Goal: Information Seeking & Learning: Learn about a topic

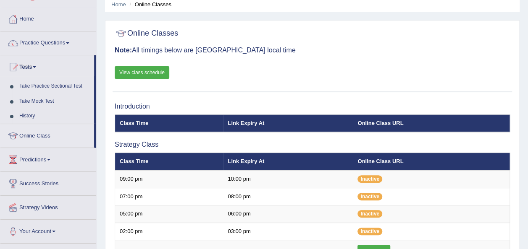
click at [34, 98] on link "Take Mock Test" at bounding box center [55, 101] width 79 height 15
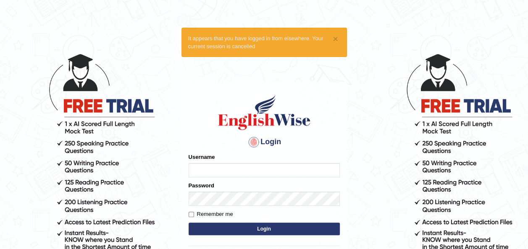
type input "Ummukulsu"
click at [238, 172] on input "Ummukulsu" at bounding box center [264, 170] width 151 height 14
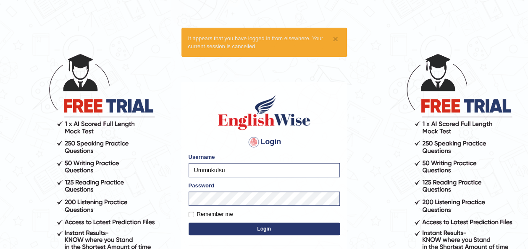
click at [289, 127] on img at bounding box center [264, 113] width 96 height 38
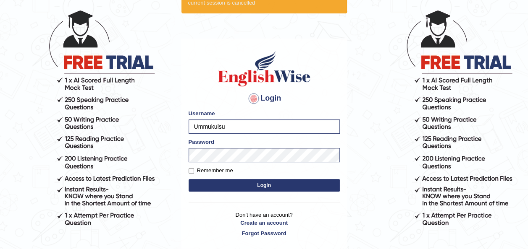
scroll to position [50, 0]
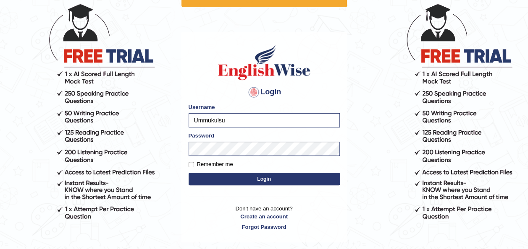
click at [254, 176] on button "Login" at bounding box center [264, 179] width 151 height 13
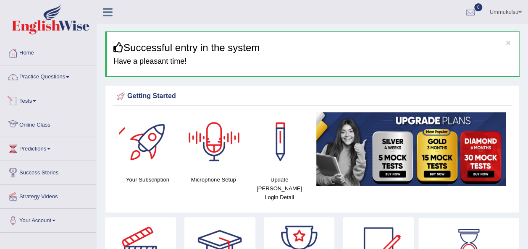
click at [23, 99] on link "Tests" at bounding box center [48, 99] width 96 height 21
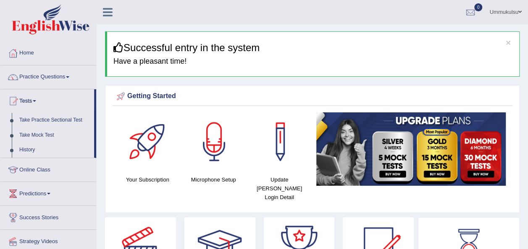
click at [38, 134] on link "Take Mock Test" at bounding box center [55, 135] width 79 height 15
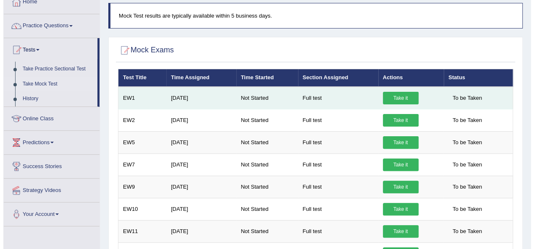
scroll to position [52, 0]
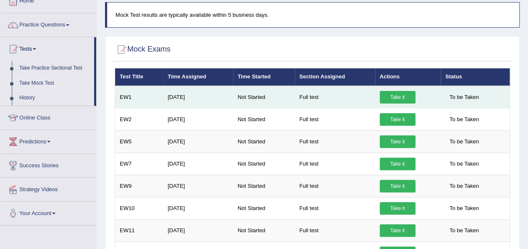
click at [395, 97] on link "Take it" at bounding box center [398, 97] width 36 height 13
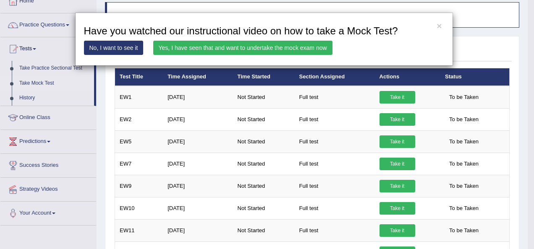
click at [297, 47] on link "Yes, I have seen that and want to undertake the mock exam now" at bounding box center [242, 48] width 179 height 14
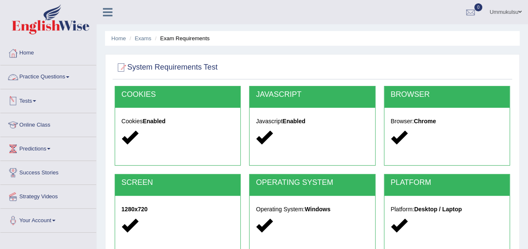
click at [48, 79] on link "Practice Questions" at bounding box center [48, 75] width 96 height 21
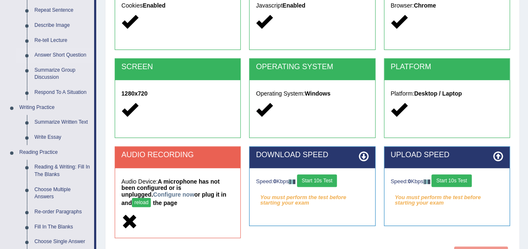
click at [58, 165] on link "Reading & Writing: Fill In The Blanks" at bounding box center [62, 171] width 63 height 22
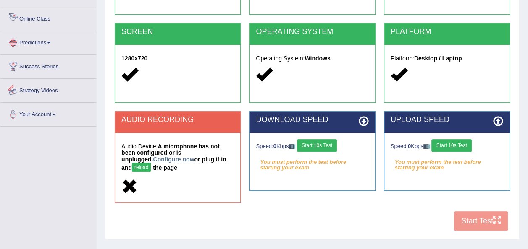
scroll to position [168, 0]
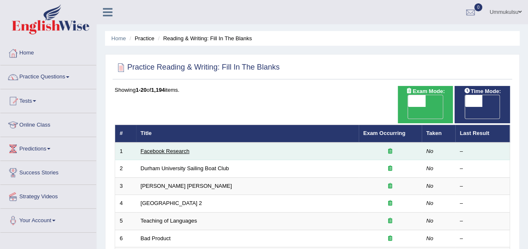
click at [175, 148] on link "Facebook Research" at bounding box center [165, 151] width 49 height 6
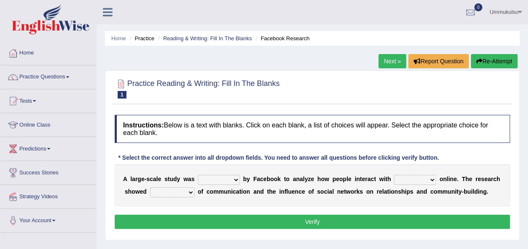
click at [224, 184] on select "surveyed had asked made" at bounding box center [219, 180] width 42 height 10
click at [400, 178] on select "together all each other another" at bounding box center [415, 180] width 42 height 10
click at [353, 203] on div "A l a r g e - s c a l e s t u d y w a s surveyed had asked made b y F a c e b o…" at bounding box center [312, 186] width 395 height 42
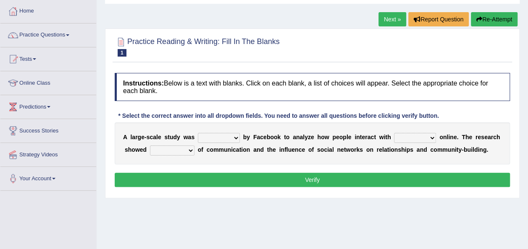
scroll to position [48, 0]
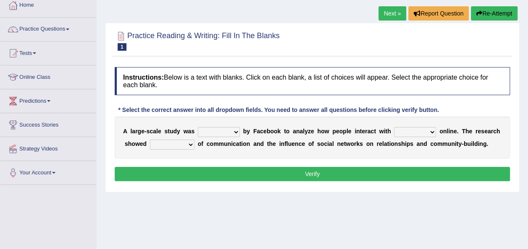
click at [227, 131] on select "surveyed had asked made" at bounding box center [219, 132] width 42 height 10
click at [241, 92] on h4 "Instructions: Below is a text with blanks. Click on each blank, a list of choic…" at bounding box center [312, 81] width 395 height 28
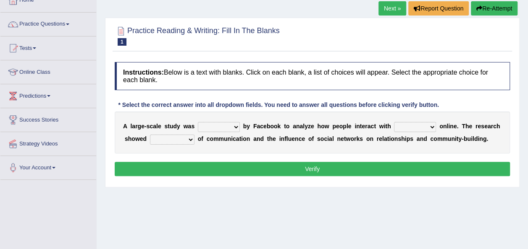
scroll to position [54, 0]
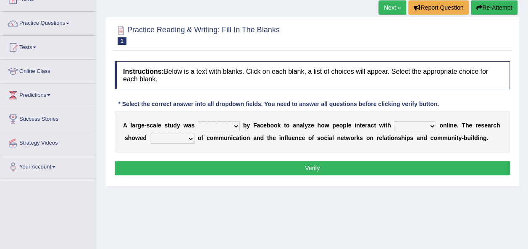
click at [215, 127] on select "surveyed had asked made" at bounding box center [219, 126] width 42 height 10
select select "made"
click at [198, 121] on select "surveyed had asked made" at bounding box center [219, 126] width 42 height 10
click at [399, 127] on select "together all each other another" at bounding box center [415, 126] width 42 height 10
select select "each other"
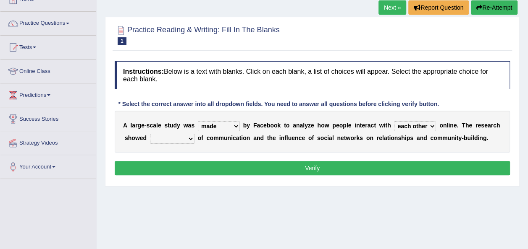
click at [394, 121] on select "together all each other another" at bounding box center [415, 126] width 42 height 10
click at [167, 139] on select "advantages standards fellowships patterns" at bounding box center [172, 139] width 45 height 10
select select "patterns"
click at [150, 134] on select "advantages standards fellowships patterns" at bounding box center [172, 139] width 45 height 10
click at [196, 163] on button "Verify" at bounding box center [312, 168] width 395 height 14
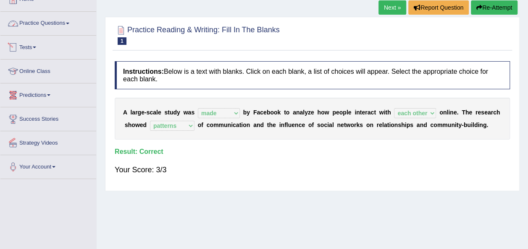
click at [58, 24] on link "Practice Questions" at bounding box center [48, 22] width 96 height 21
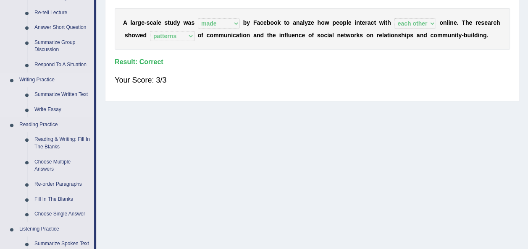
scroll to position [145, 0]
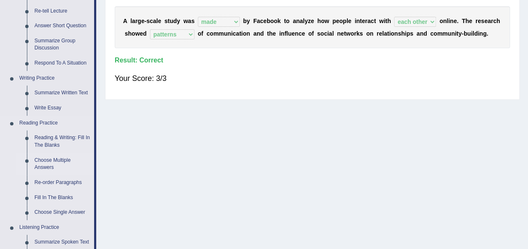
click at [47, 169] on link "Choose Multiple Answers" at bounding box center [62, 164] width 63 height 22
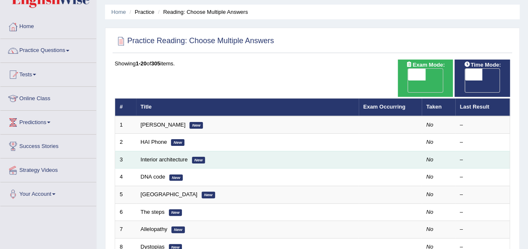
scroll to position [31, 0]
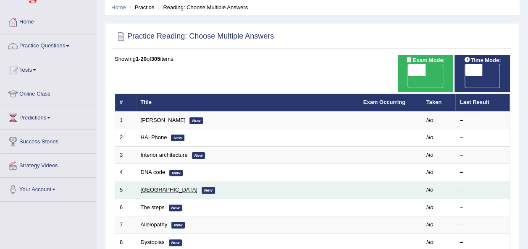
click at [157, 187] on link "Mandeville" at bounding box center [169, 190] width 57 height 6
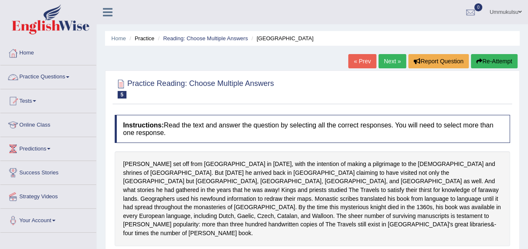
click at [51, 75] on link "Practice Questions" at bounding box center [48, 75] width 96 height 21
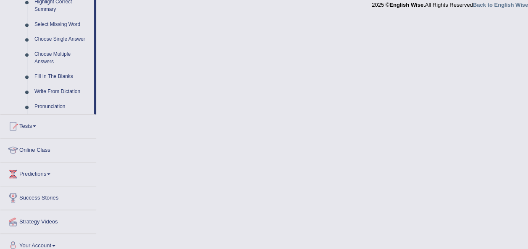
scroll to position [431, 0]
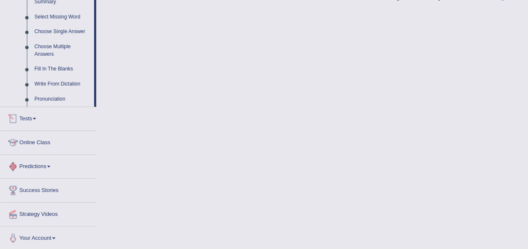
click at [27, 118] on link "Tests" at bounding box center [48, 117] width 96 height 21
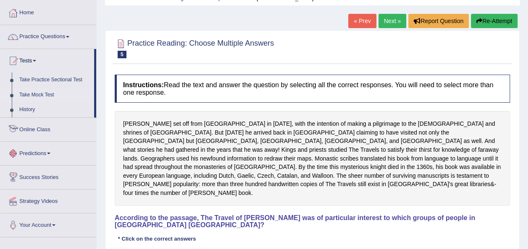
scroll to position [0, 0]
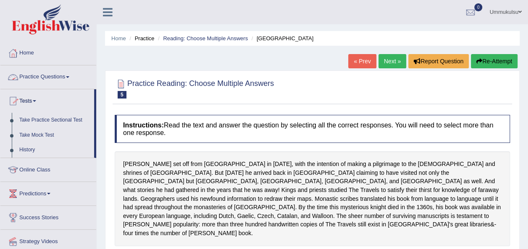
click at [35, 77] on link "Practice Questions" at bounding box center [48, 75] width 96 height 21
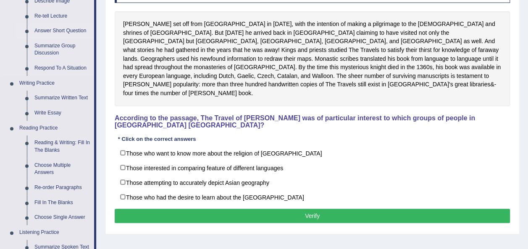
scroll to position [141, 0]
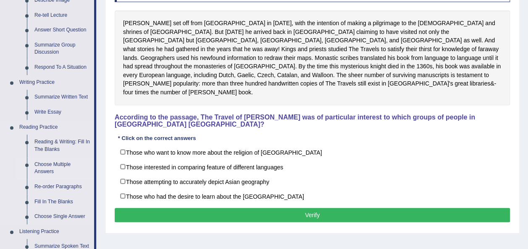
click at [49, 162] on link "Choose Multiple Answers" at bounding box center [62, 168] width 63 height 22
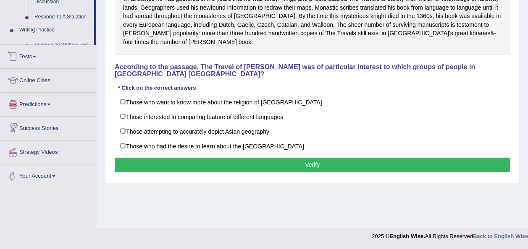
scroll to position [413, 0]
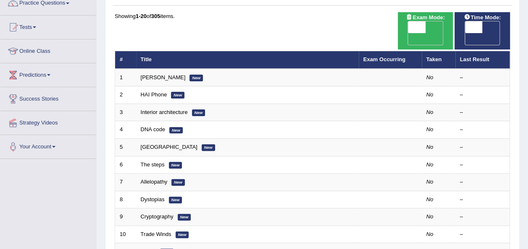
scroll to position [76, 0]
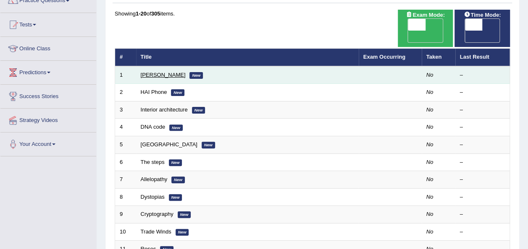
click at [157, 72] on link "Damian Scarf" at bounding box center [163, 75] width 45 height 6
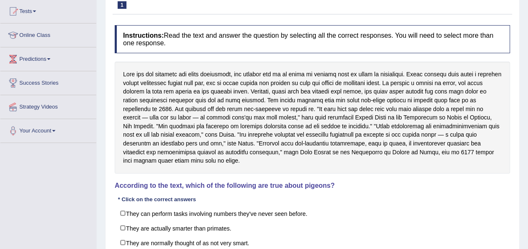
click at [256, 124] on div at bounding box center [312, 118] width 395 height 112
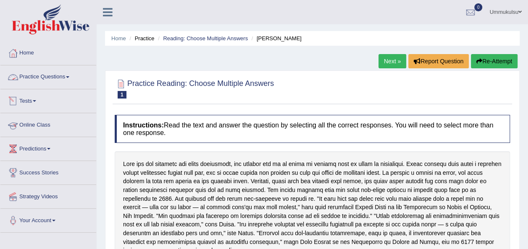
click at [51, 79] on link "Practice Questions" at bounding box center [48, 75] width 96 height 21
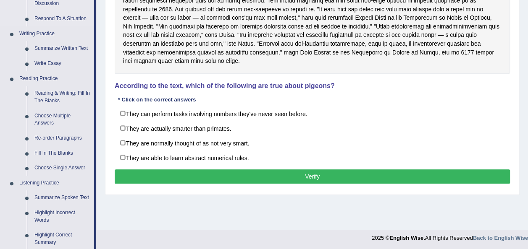
scroll to position [191, 0]
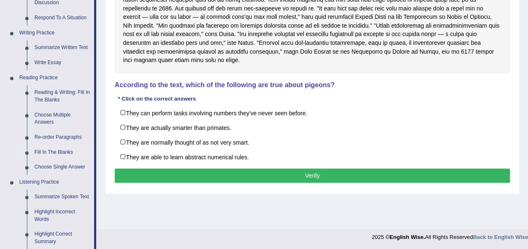
click at [55, 154] on link "Fill In The Blanks" at bounding box center [62, 152] width 63 height 15
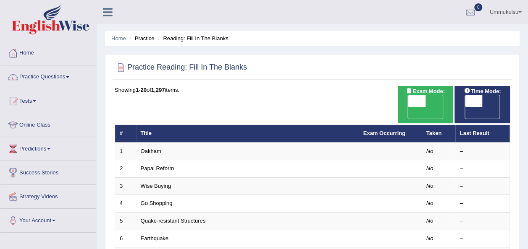
click at [408, 107] on span "OFF" at bounding box center [399, 113] width 18 height 12
checkbox input "true"
click at [465, 107] on span "OFF" at bounding box center [456, 113] width 18 height 12
checkbox input "true"
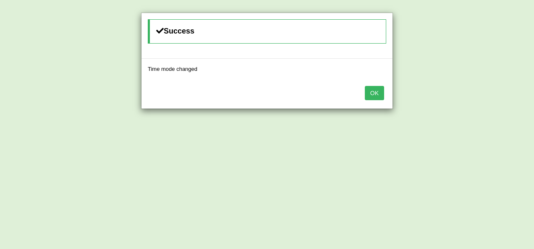
click at [377, 93] on button "OK" at bounding box center [374, 93] width 19 height 14
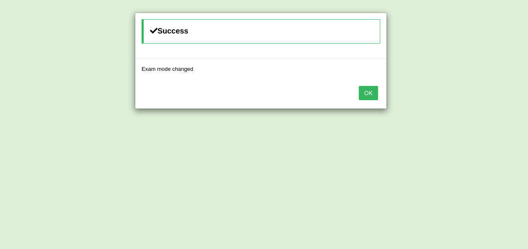
click at [377, 93] on button "OK" at bounding box center [368, 93] width 19 height 14
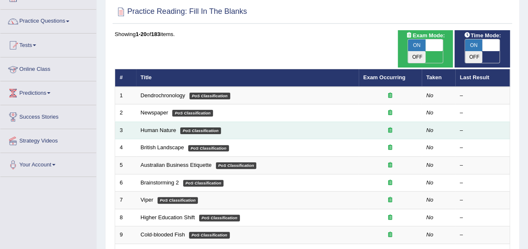
scroll to position [63, 0]
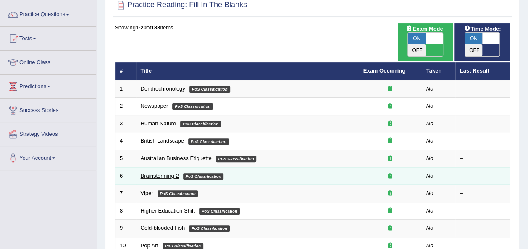
click at [155, 173] on link "Brainstorming 2" at bounding box center [160, 176] width 38 height 6
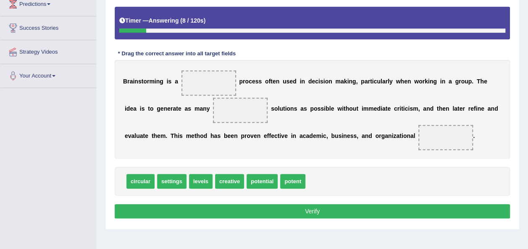
scroll to position [145, 0]
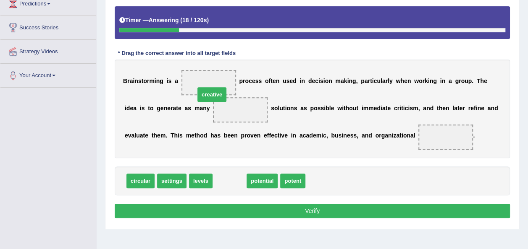
drag, startPoint x: 227, startPoint y: 178, endPoint x: 209, endPoint y: 88, distance: 91.6
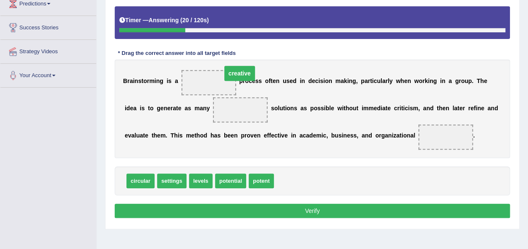
drag, startPoint x: 207, startPoint y: 110, endPoint x: 206, endPoint y: 75, distance: 35.3
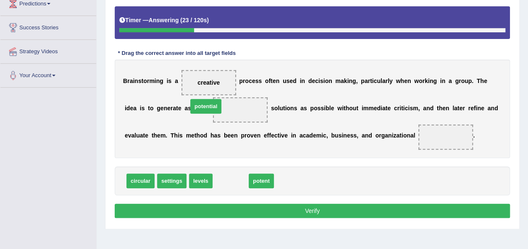
drag, startPoint x: 229, startPoint y: 182, endPoint x: 204, endPoint y: 107, distance: 79.1
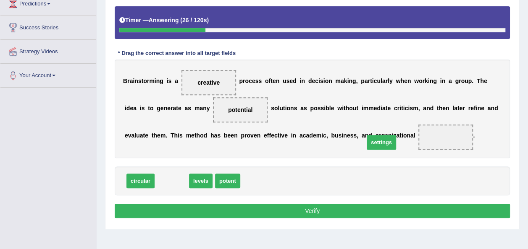
drag, startPoint x: 171, startPoint y: 183, endPoint x: 380, endPoint y: 144, distance: 213.0
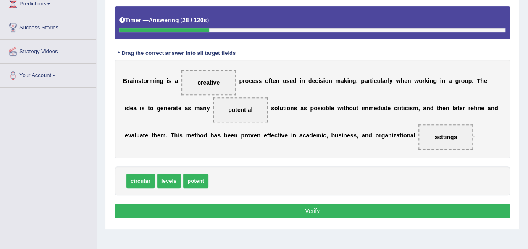
click at [299, 212] on button "Verify" at bounding box center [312, 211] width 395 height 14
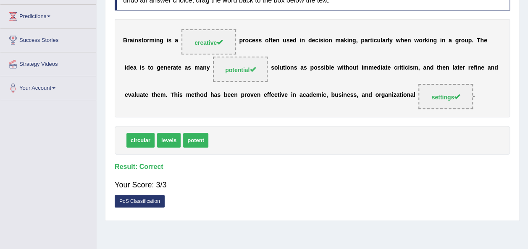
scroll to position [139, 0]
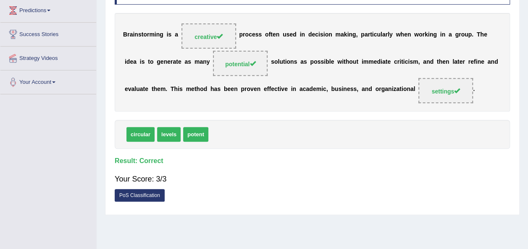
click at [136, 191] on link "PoS Classification" at bounding box center [140, 195] width 50 height 13
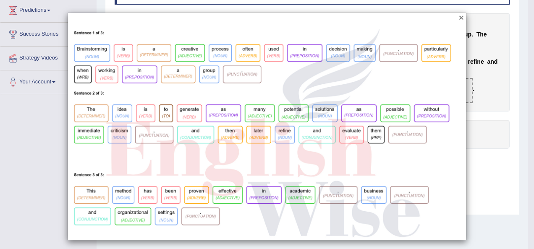
click at [459, 15] on button "×" at bounding box center [461, 17] width 5 height 9
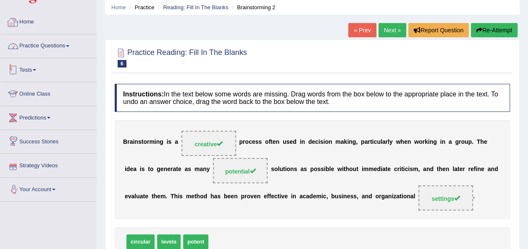
scroll to position [31, 0]
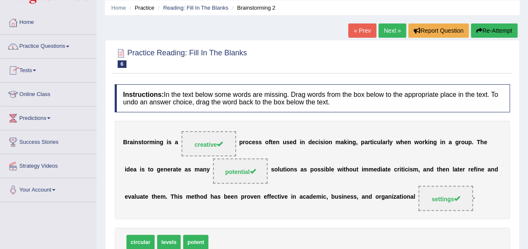
click at [42, 48] on link "Practice Questions" at bounding box center [48, 45] width 96 height 21
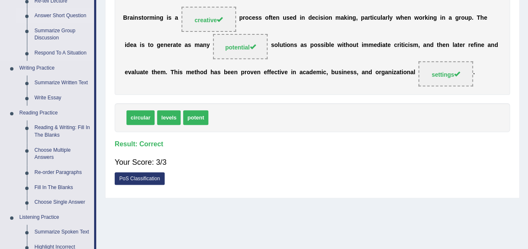
scroll to position [158, 0]
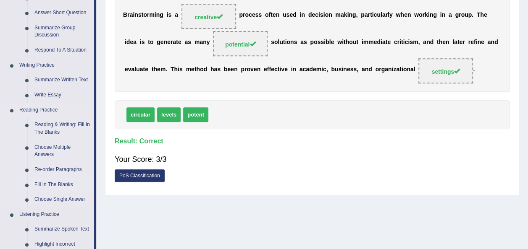
click at [54, 182] on link "Fill In The Blanks" at bounding box center [62, 185] width 63 height 15
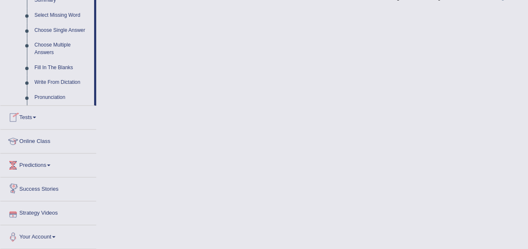
scroll to position [431, 0]
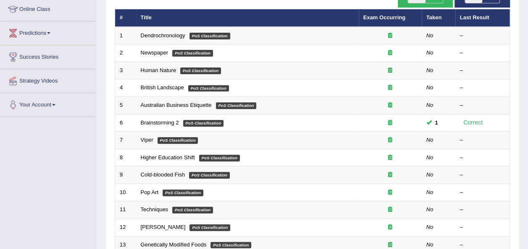
scroll to position [120, 0]
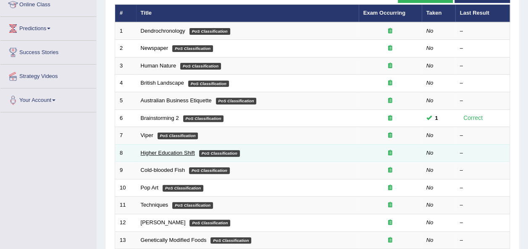
click at [176, 150] on link "Higher Education Shift" at bounding box center [168, 153] width 54 height 6
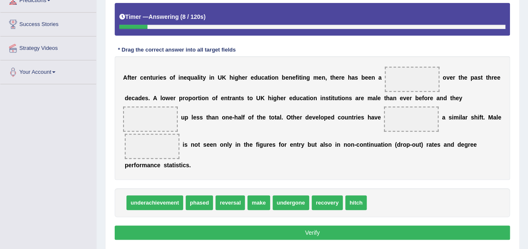
scroll to position [157, 0]
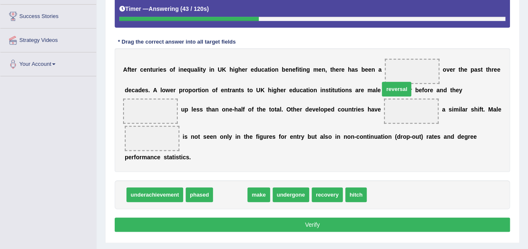
drag, startPoint x: 217, startPoint y: 184, endPoint x: 384, endPoint y: 79, distance: 196.8
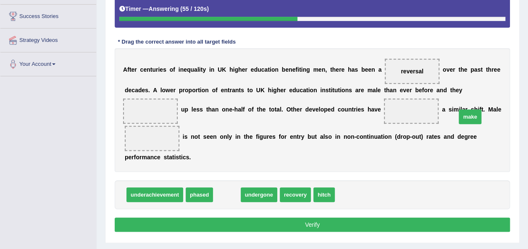
drag, startPoint x: 222, startPoint y: 179, endPoint x: 464, endPoint y: 98, distance: 255.7
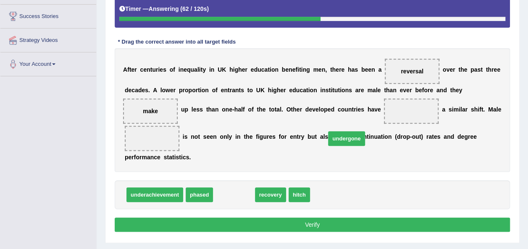
drag, startPoint x: 236, startPoint y: 175, endPoint x: 348, endPoint y: 120, distance: 125.2
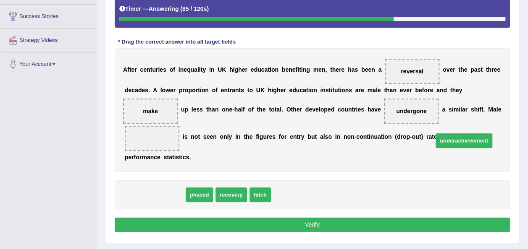
drag, startPoint x: 170, startPoint y: 179, endPoint x: 478, endPoint y: 125, distance: 312.1
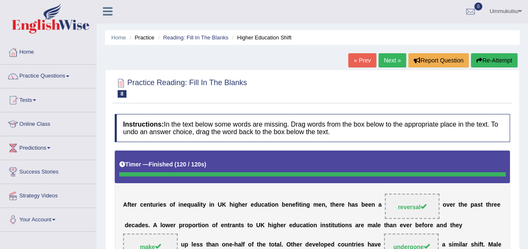
scroll to position [0, 0]
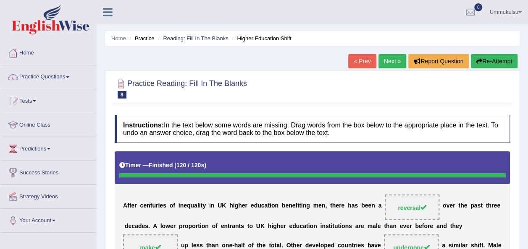
click at [394, 58] on link "Next »" at bounding box center [392, 61] width 28 height 14
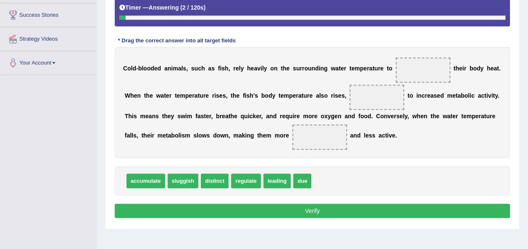
scroll to position [157, 0]
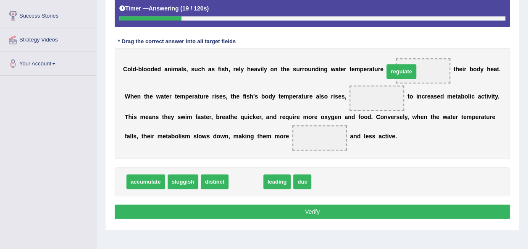
drag, startPoint x: 233, startPoint y: 185, endPoint x: 389, endPoint y: 75, distance: 190.3
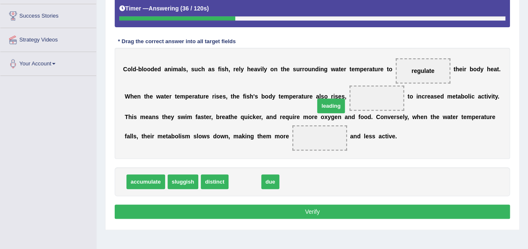
drag, startPoint x: 238, startPoint y: 176, endPoint x: 329, endPoint y: 98, distance: 119.4
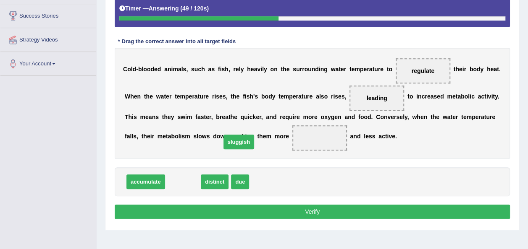
drag, startPoint x: 176, startPoint y: 180, endPoint x: 236, endPoint y: 138, distance: 72.9
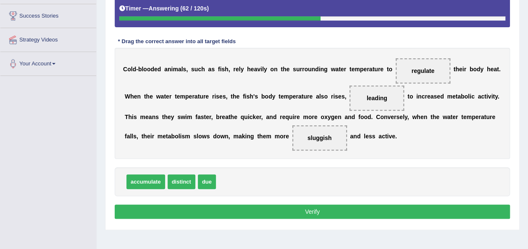
click at [252, 212] on button "Verify" at bounding box center [312, 212] width 395 height 14
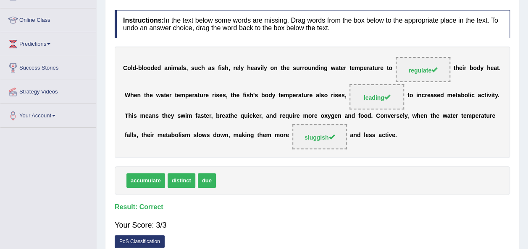
scroll to position [105, 0]
click at [286, 173] on div "accumulate distinct due" at bounding box center [312, 180] width 395 height 29
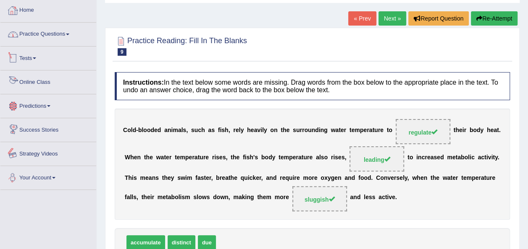
scroll to position [0, 0]
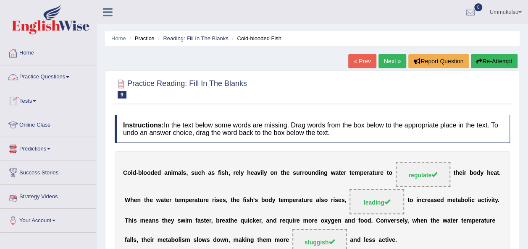
click at [40, 77] on link "Practice Questions" at bounding box center [48, 75] width 96 height 21
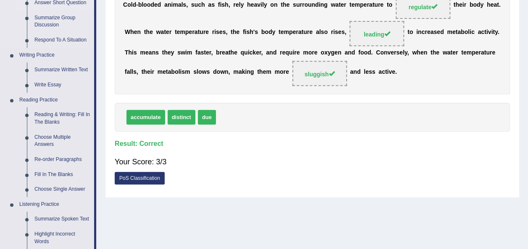
scroll to position [186, 0]
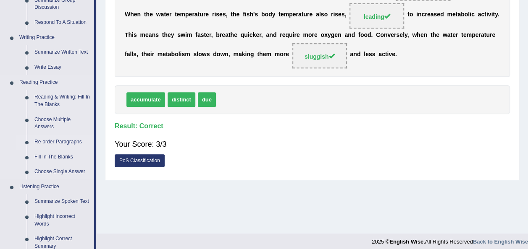
click at [60, 144] on link "Re-order Paragraphs" at bounding box center [62, 142] width 63 height 15
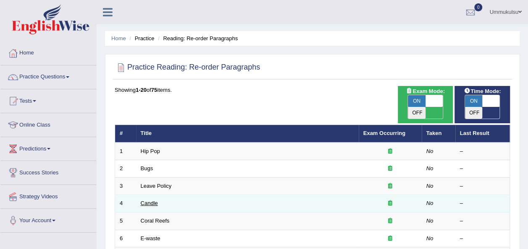
click at [150, 200] on link "Candle" at bounding box center [149, 203] width 17 height 6
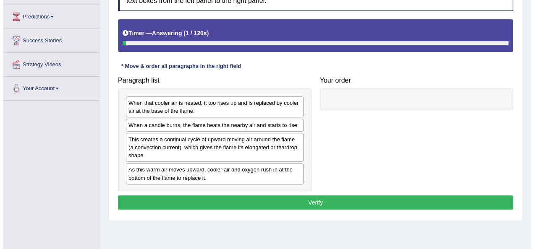
scroll to position [133, 0]
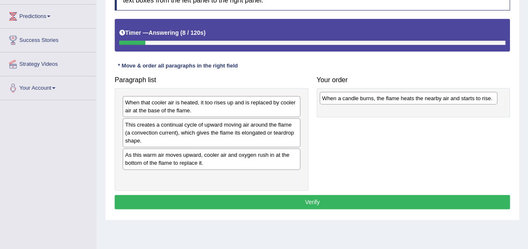
drag, startPoint x: 183, startPoint y: 124, endPoint x: 380, endPoint y: 98, distance: 197.8
click at [380, 98] on div "When a candle burns, the flame heats the nearby air and starts to rise." at bounding box center [408, 98] width 178 height 13
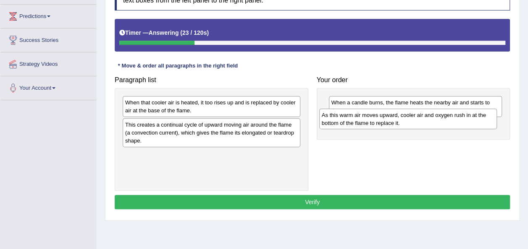
drag, startPoint x: 185, startPoint y: 164, endPoint x: 394, endPoint y: 124, distance: 212.9
click at [394, 124] on div "As this warm air moves upward, cooler air and oxygen rush in at the bottom of t…" at bounding box center [408, 119] width 178 height 21
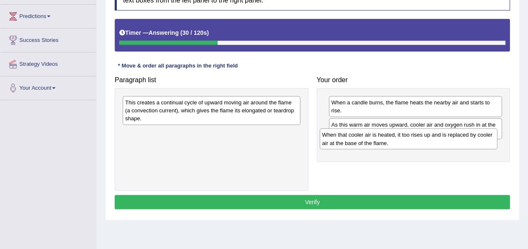
drag, startPoint x: 274, startPoint y: 104, endPoint x: 471, endPoint y: 137, distance: 199.6
click at [471, 137] on div "When that cooler air is heated, it too rises up and is replaced by cooler air a…" at bounding box center [408, 138] width 178 height 21
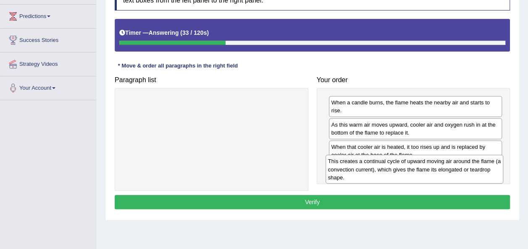
drag, startPoint x: 274, startPoint y: 119, endPoint x: 477, endPoint y: 178, distance: 211.2
click at [477, 178] on div "This creates a continual cycle of upward moving air around the flame (a convect…" at bounding box center [414, 169] width 178 height 29
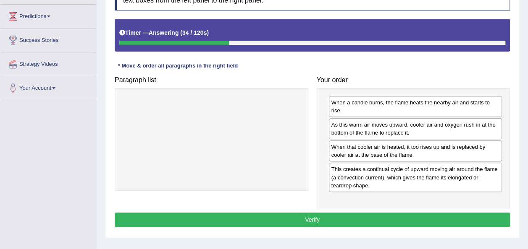
click at [429, 213] on button "Verify" at bounding box center [312, 220] width 395 height 14
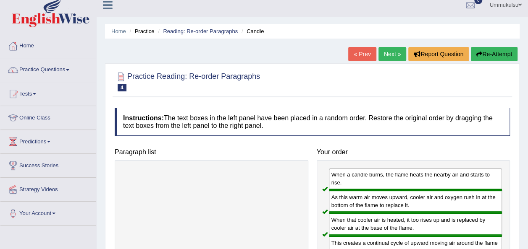
scroll to position [6, 0]
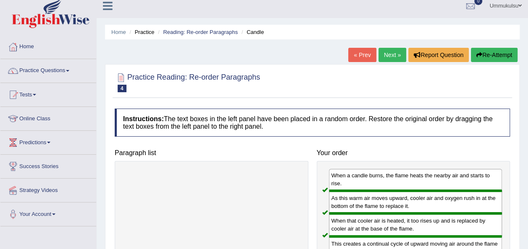
click at [390, 53] on link "Next »" at bounding box center [392, 55] width 28 height 14
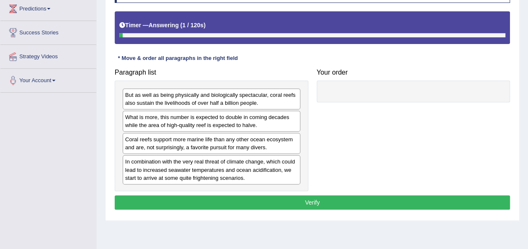
scroll to position [141, 0]
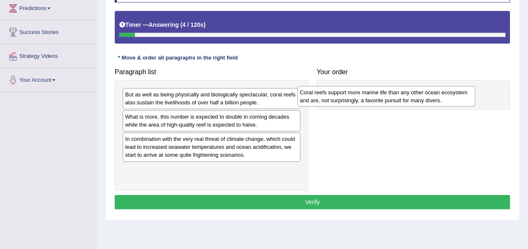
drag, startPoint x: 192, startPoint y: 143, endPoint x: 368, endPoint y: 96, distance: 181.8
click at [368, 96] on div "Coral reefs support more marine life than any other ocean ecosystem and are, no…" at bounding box center [386, 96] width 178 height 21
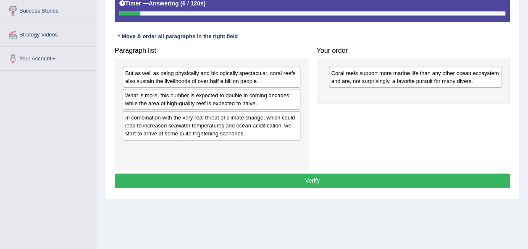
scroll to position [163, 0]
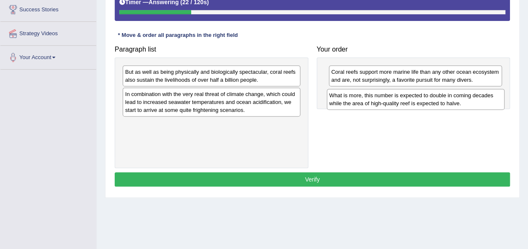
drag, startPoint x: 229, startPoint y: 96, endPoint x: 445, endPoint y: 97, distance: 215.8
click at [445, 97] on div "What is more, this number is expected to double in coming decades while the are…" at bounding box center [416, 99] width 178 height 21
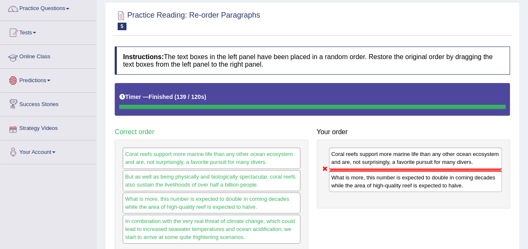
scroll to position [63, 0]
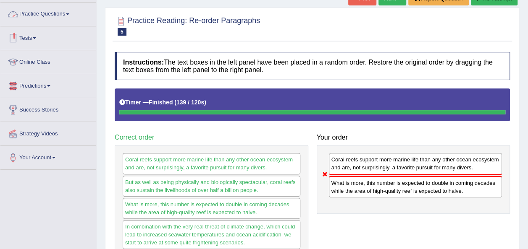
click at [40, 15] on link "Practice Questions" at bounding box center [48, 13] width 96 height 21
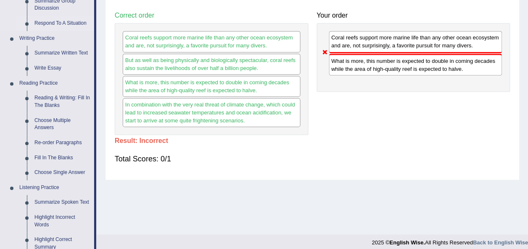
scroll to position [186, 0]
click at [54, 96] on link "Reading & Writing: Fill In The Blanks" at bounding box center [62, 101] width 63 height 22
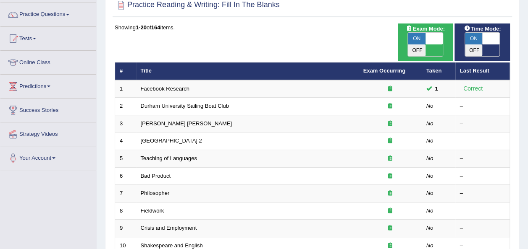
scroll to position [63, 0]
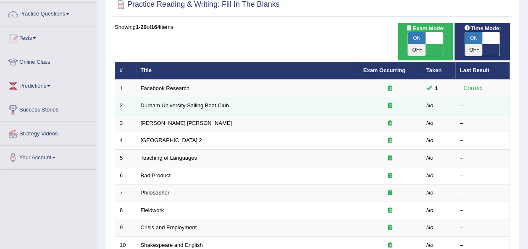
click at [214, 102] on link "Durham University Sailing Boat Club" at bounding box center [185, 105] width 88 height 6
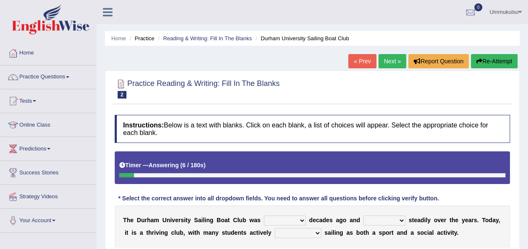
click at [390, 57] on link "Next »" at bounding box center [392, 61] width 28 height 14
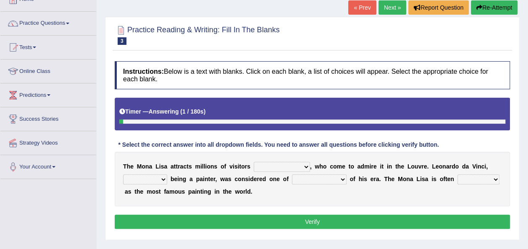
scroll to position [53, 0]
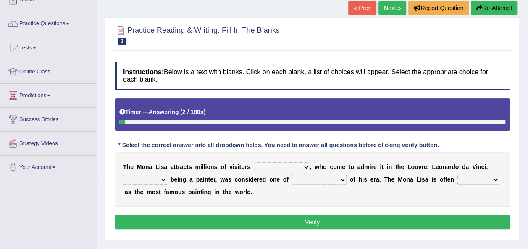
click at [390, 9] on link "Next »" at bounding box center [392, 8] width 28 height 14
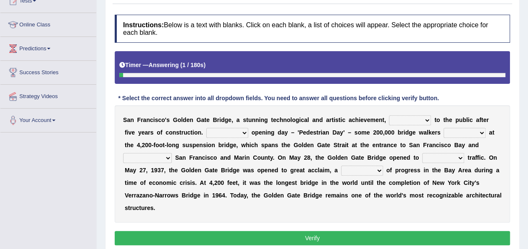
scroll to position [113, 0]
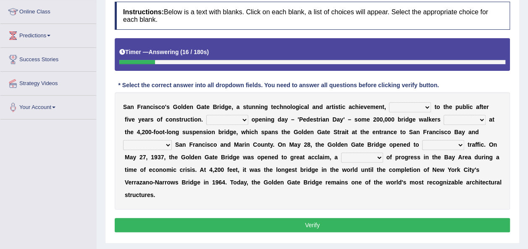
click at [407, 107] on select "opens closes appears equals" at bounding box center [410, 107] width 42 height 10
select select "opens"
click at [389, 102] on select "opens closes appears equals" at bounding box center [410, 107] width 42 height 10
click at [206, 120] on select "On During Since When" at bounding box center [227, 120] width 42 height 10
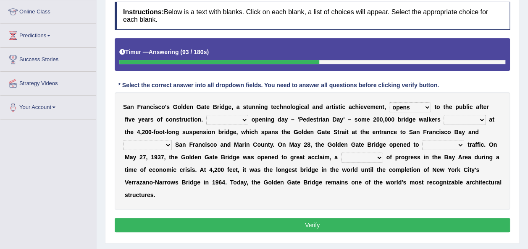
click at [206, 119] on select "On During Since When" at bounding box center [227, 120] width 42 height 10
click at [206, 115] on select "On During Since When" at bounding box center [227, 120] width 42 height 10
click at [202, 114] on div "S a n F r a n c i s c o ' [PERSON_NAME] G a t e B r i d g e , a s t u n n i n g…" at bounding box center [312, 151] width 395 height 118
click at [206, 119] on select "On During Since When" at bounding box center [227, 120] width 42 height 10
select select "On"
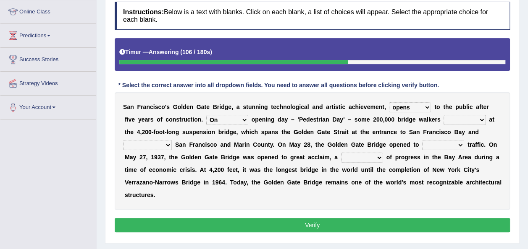
click at [206, 115] on select "On During Since When" at bounding box center [227, 120] width 42 height 10
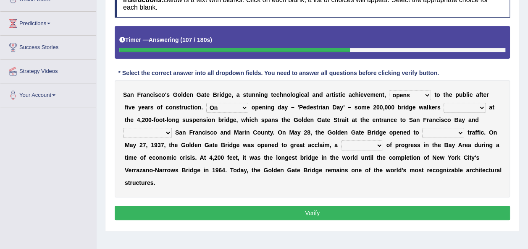
scroll to position [126, 0]
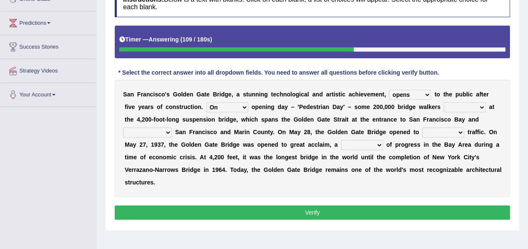
click at [443, 107] on select "stationed looked marveled laughed" at bounding box center [464, 107] width 42 height 10
select select "looked"
click at [443, 102] on select "stationed looked marveled laughed" at bounding box center [464, 107] width 42 height 10
click at [172, 128] on select "separates connects channels differentiates" at bounding box center [147, 133] width 49 height 10
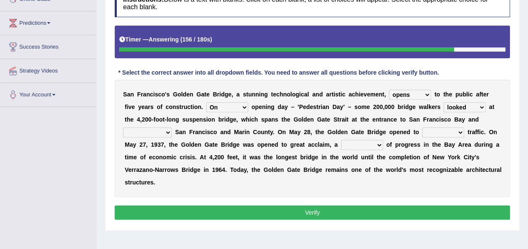
select select "connects"
click at [172, 128] on select "separates connects channels differentiates" at bounding box center [147, 133] width 49 height 10
click at [422, 132] on select "aquatic vehicular airborne watertight" at bounding box center [443, 133] width 42 height 10
click at [159, 167] on b "N" at bounding box center [157, 170] width 4 height 7
click at [422, 128] on select "aquatic vehicular airborne watertight" at bounding box center [443, 133] width 42 height 10
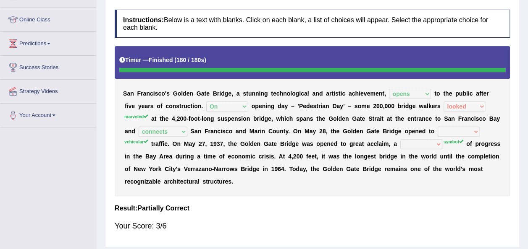
scroll to position [105, 0]
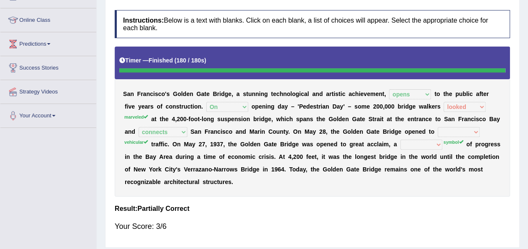
click at [148, 115] on sup "marveled" at bounding box center [136, 117] width 24 height 5
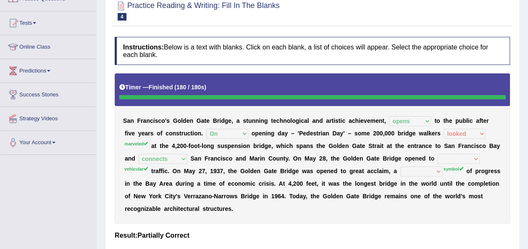
scroll to position [91, 0]
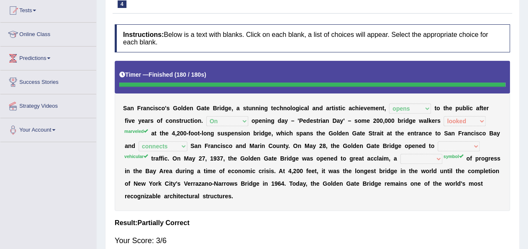
click at [450, 115] on div "S a n F r a n c i s c o ' [PERSON_NAME] G a t e B r i d g e , a s t u n n i n g…" at bounding box center [312, 136] width 395 height 150
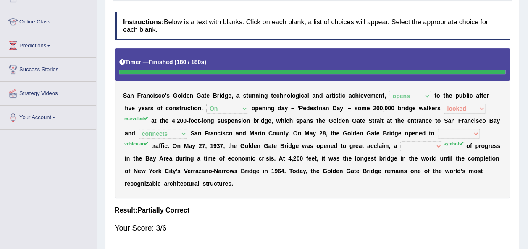
scroll to position [105, 0]
